Goal: Information Seeking & Learning: Check status

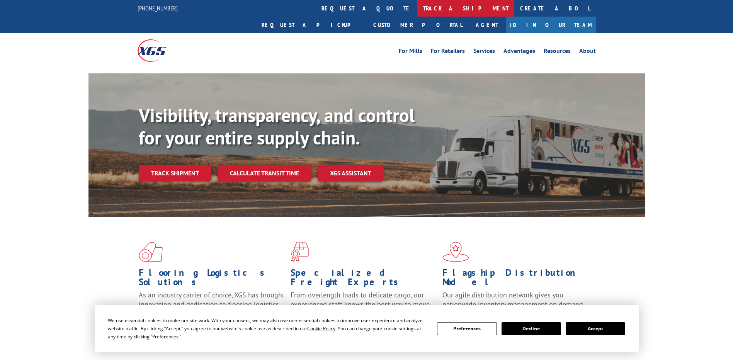
click at [417, 6] on link "track a shipment" at bounding box center [465, 8] width 97 height 17
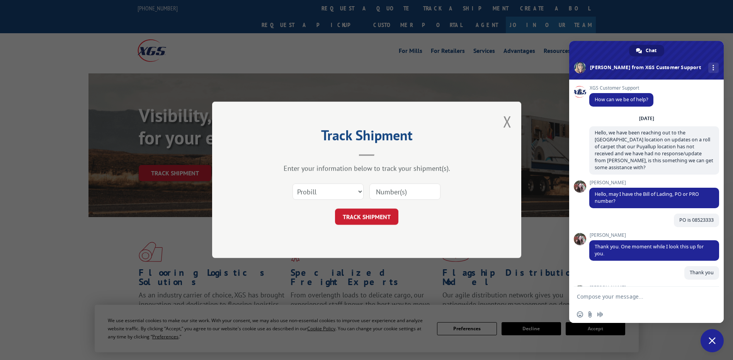
scroll to position [3265, 0]
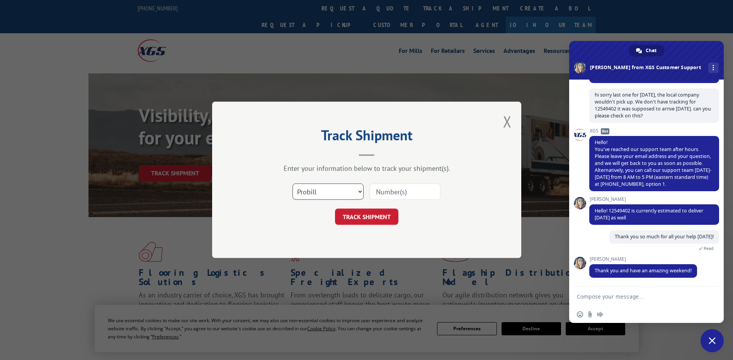
click at [342, 194] on select "Select category... Probill BOL PO" at bounding box center [327, 192] width 71 height 16
select select "po"
click at [292, 184] on select "Select category... Probill BOL PO" at bounding box center [327, 192] width 71 height 16
paste input "[STREET_ADDRESS][PERSON_NAME]"
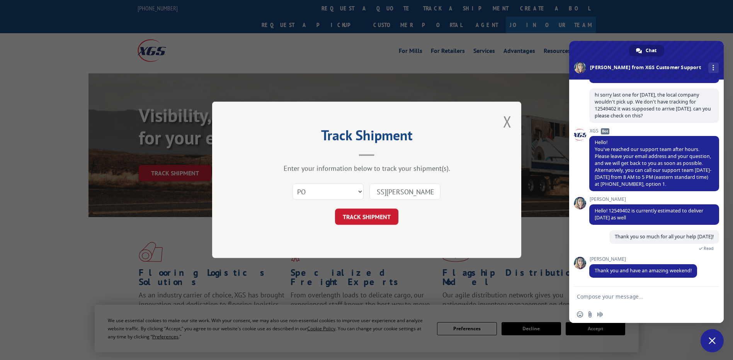
type input "[STREET_ADDRESS][PERSON_NAME]"
click at [355, 192] on select "Select category... Probill BOL PO" at bounding box center [327, 192] width 71 height 16
click at [405, 192] on input "[STREET_ADDRESS][PERSON_NAME]" at bounding box center [404, 192] width 71 height 16
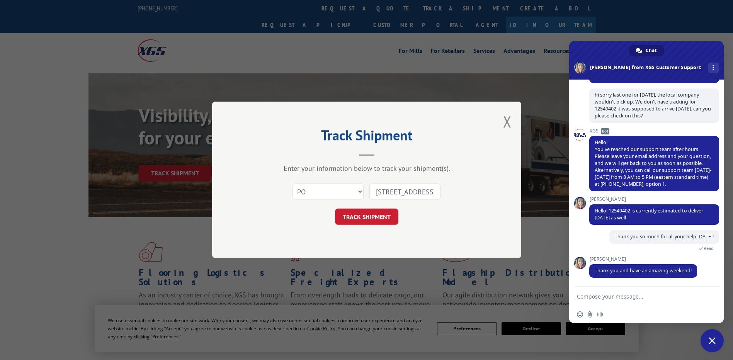
click at [405, 192] on input "[STREET_ADDRESS][PERSON_NAME]" at bounding box center [404, 192] width 71 height 16
click at [509, 121] on button "Close modal" at bounding box center [507, 121] width 8 height 20
